Goal: Task Accomplishment & Management: Manage account settings

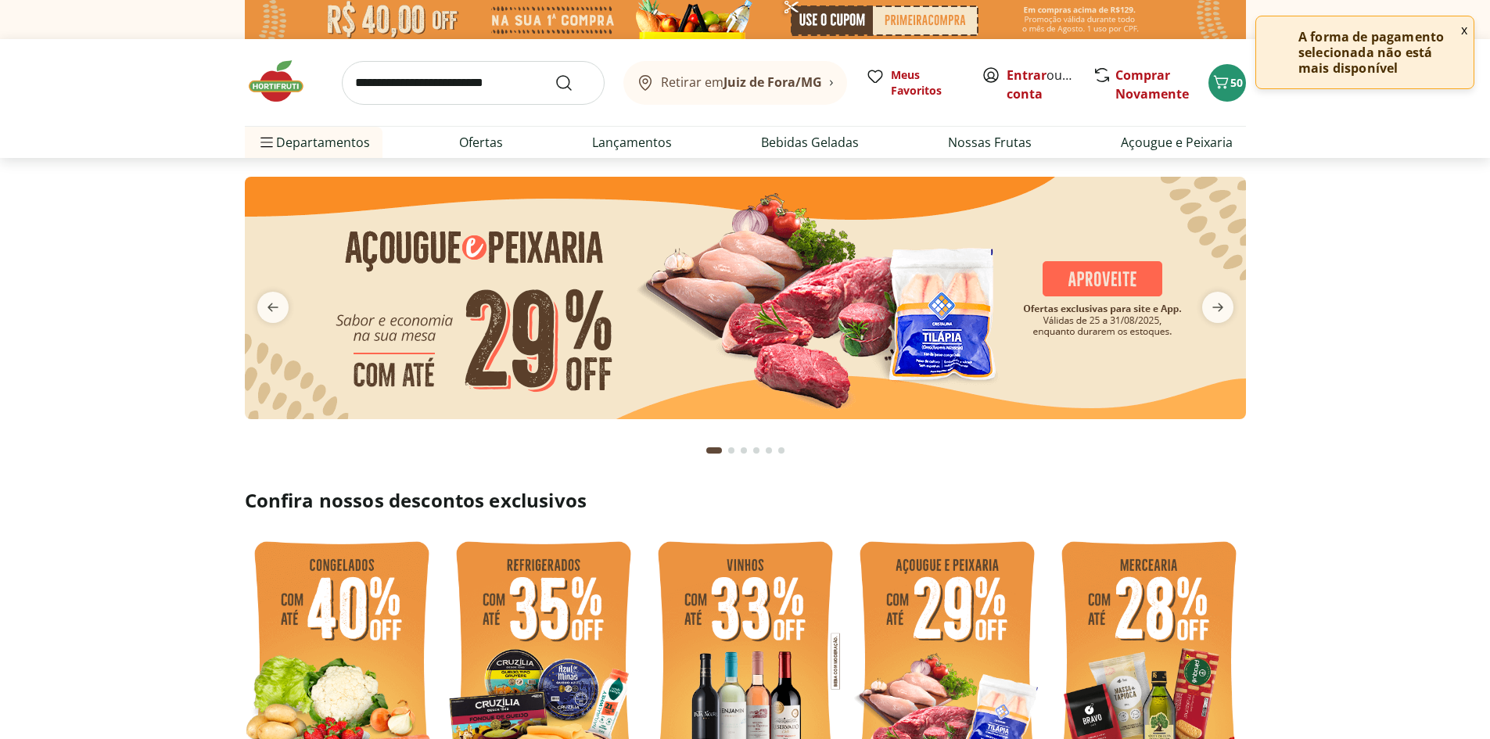
click at [1467, 24] on button "x" at bounding box center [1464, 29] width 19 height 27
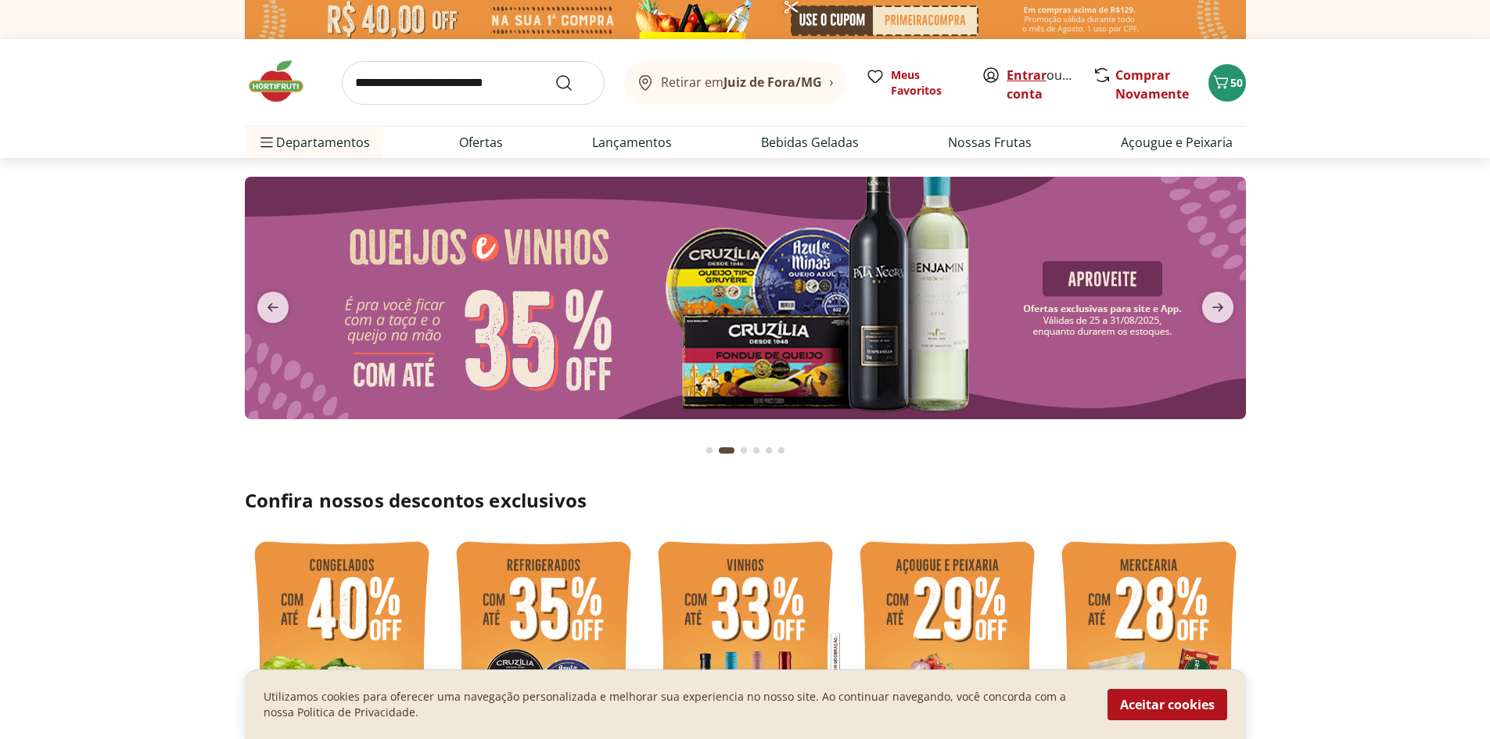
click at [1022, 78] on link "Entrar" at bounding box center [1027, 74] width 40 height 17
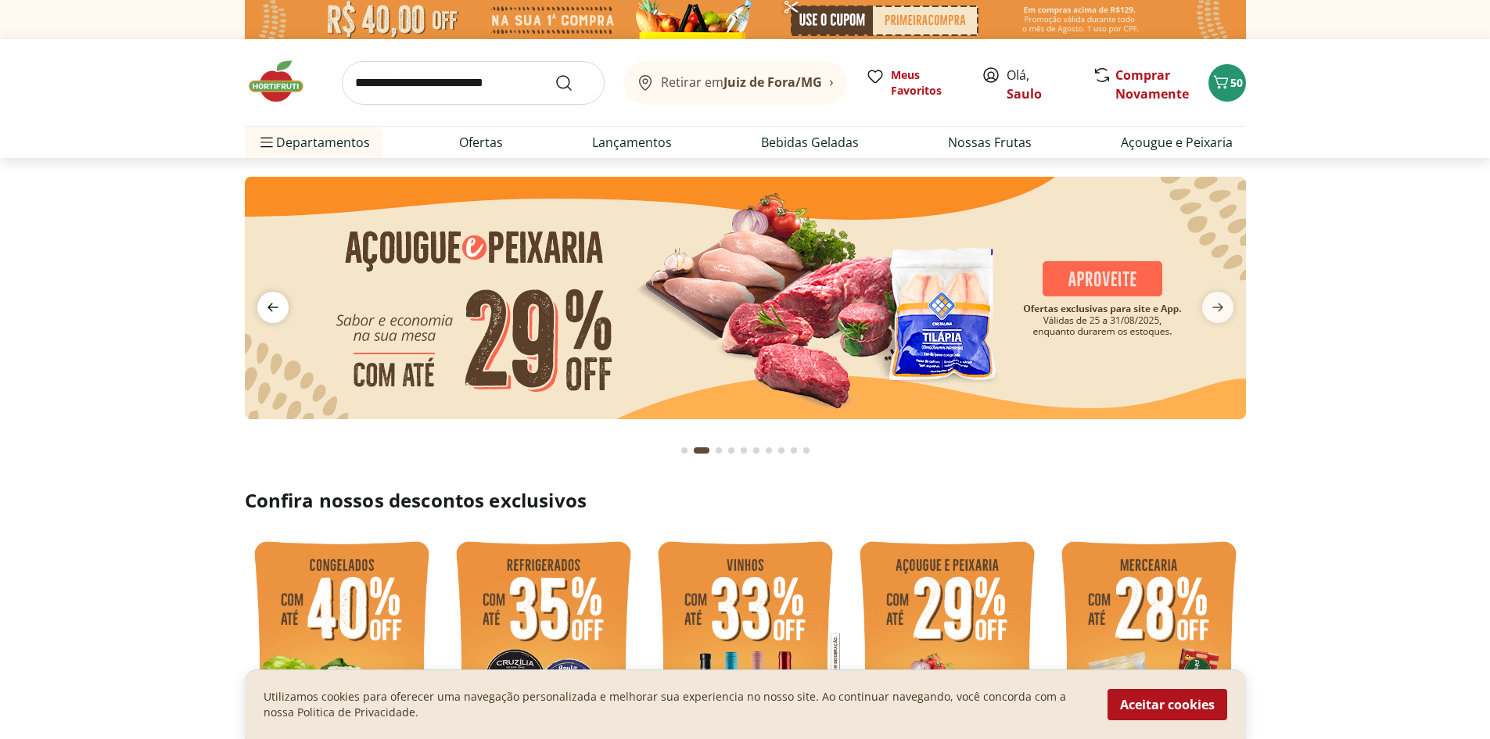
click at [272, 304] on icon "previous" at bounding box center [273, 307] width 19 height 19
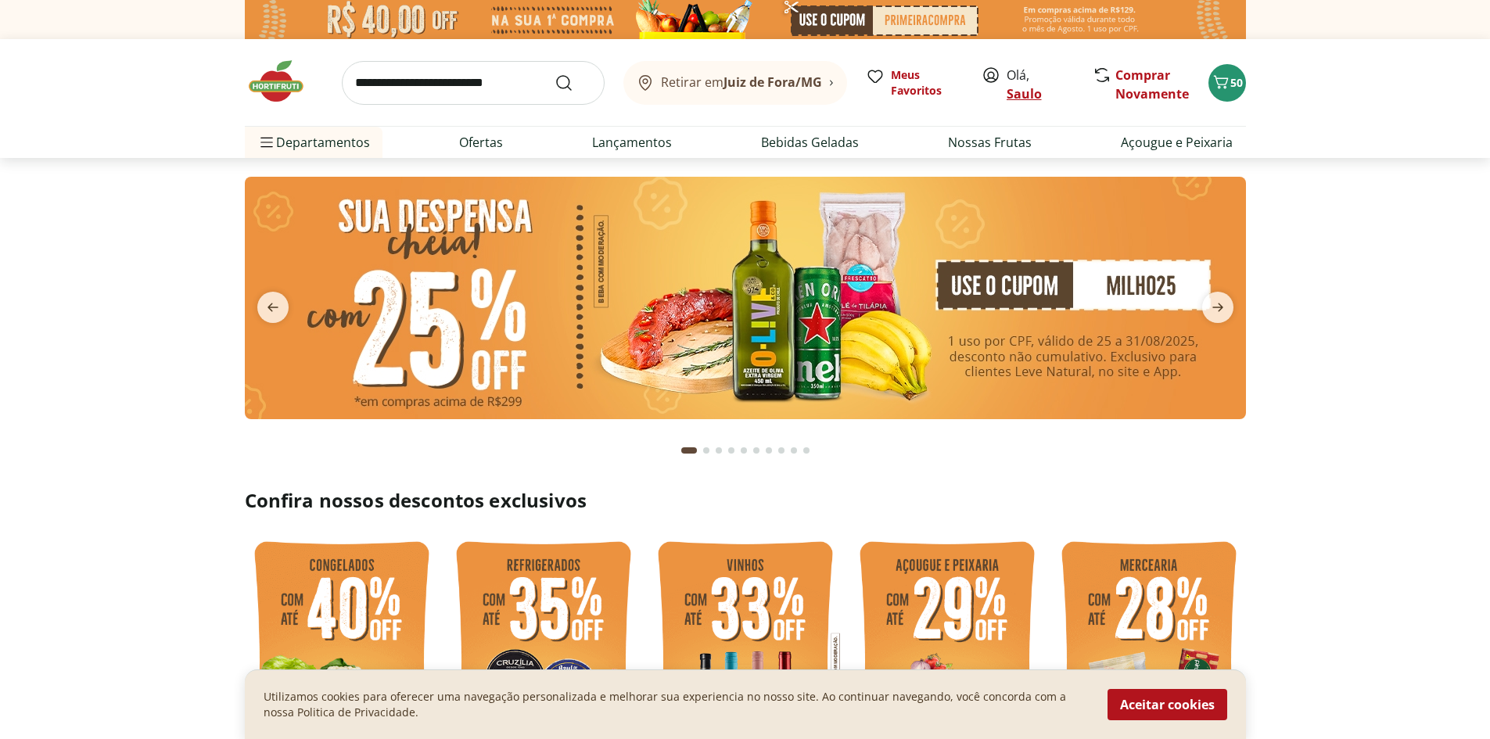
click at [1014, 91] on link "Saulo" at bounding box center [1024, 93] width 35 height 17
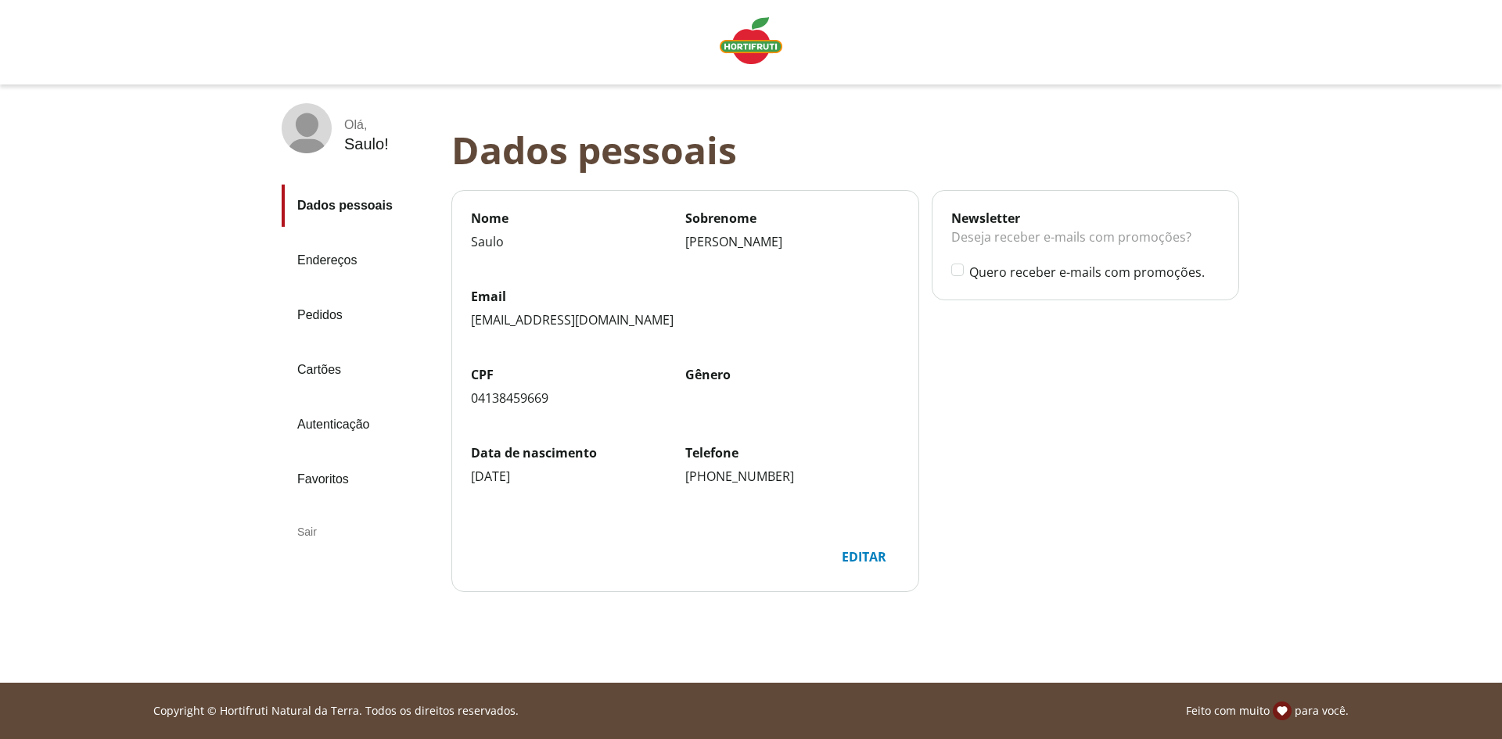
click at [311, 321] on link "Pedidos" at bounding box center [360, 315] width 157 height 42
